Goal: Task Accomplishment & Management: Manage account settings

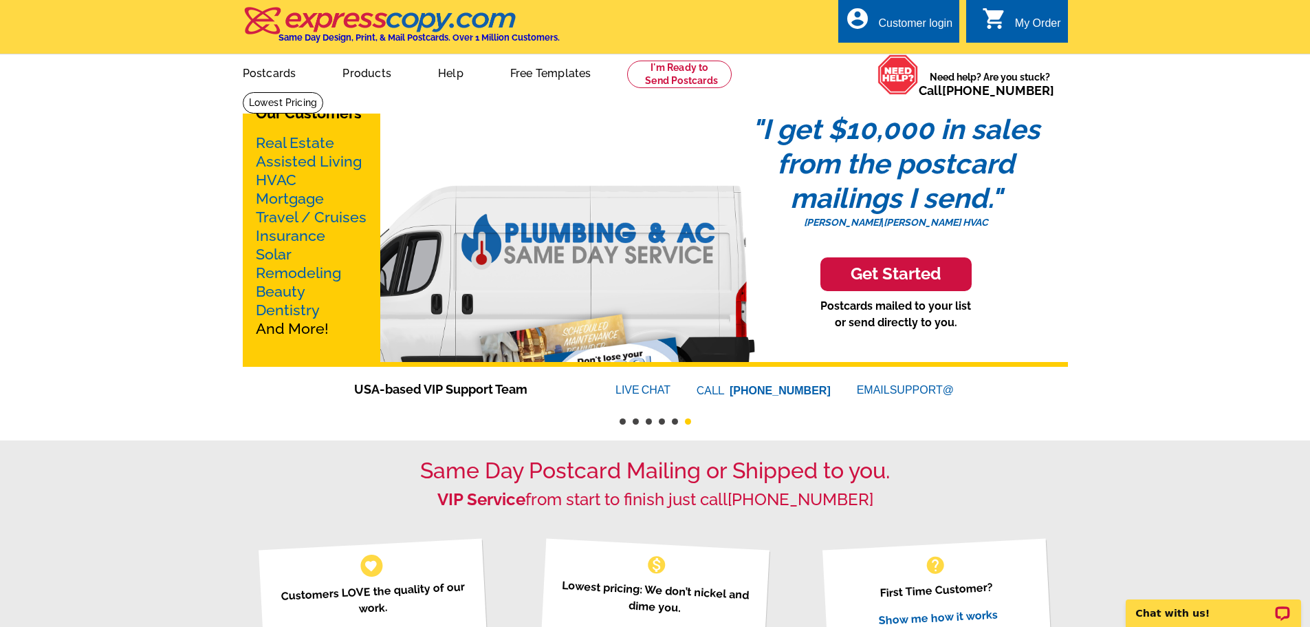
click at [1049, 19] on div "My Order" at bounding box center [1038, 26] width 46 height 19
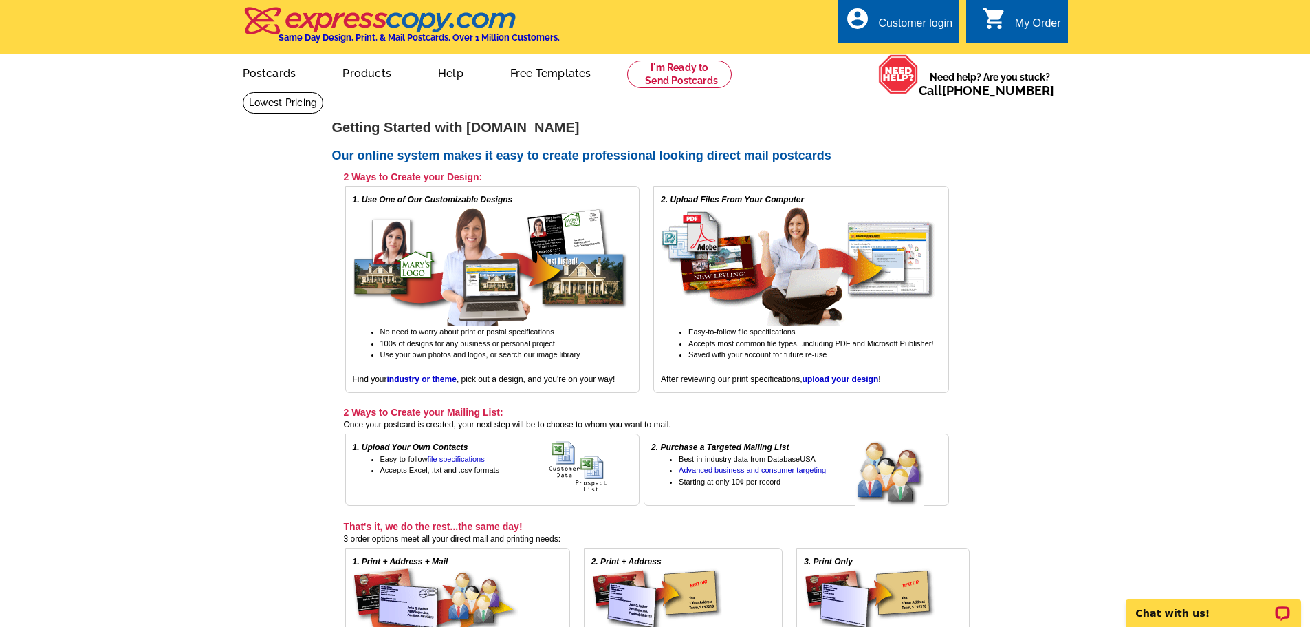
click at [889, 22] on div "Customer login" at bounding box center [915, 26] width 74 height 19
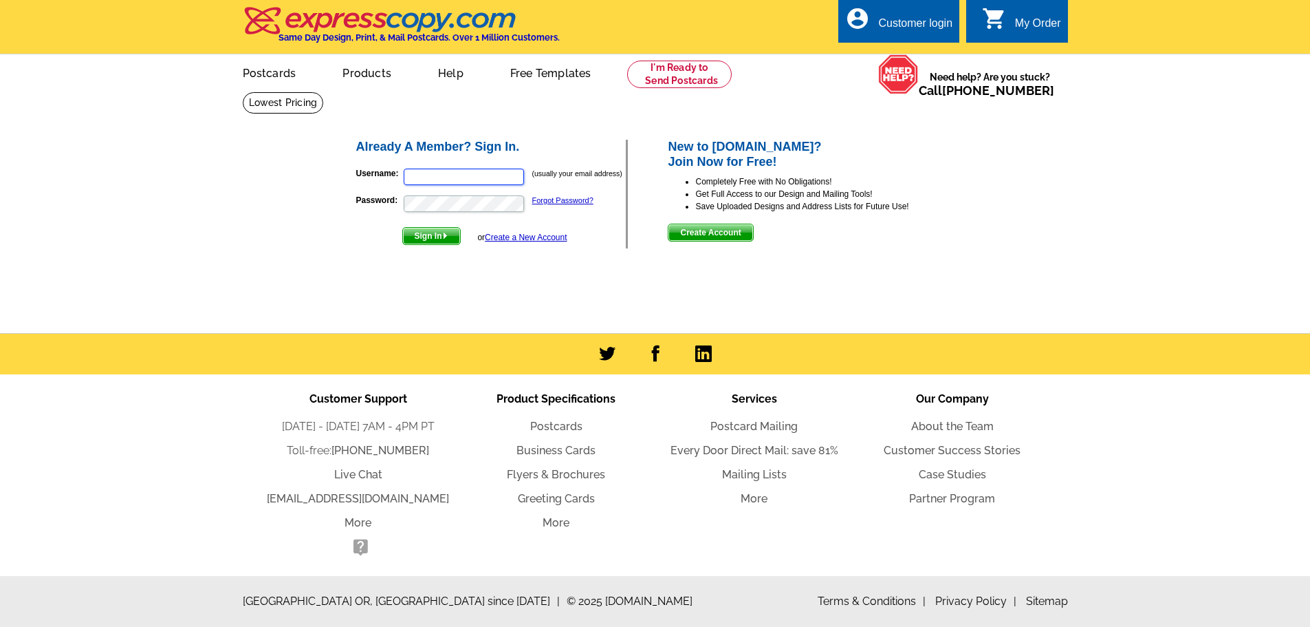
type input "jamiebgardner@gmail.com"
click at [428, 237] on span "Sign In" at bounding box center [431, 236] width 57 height 17
